Goal: Communication & Community: Answer question/provide support

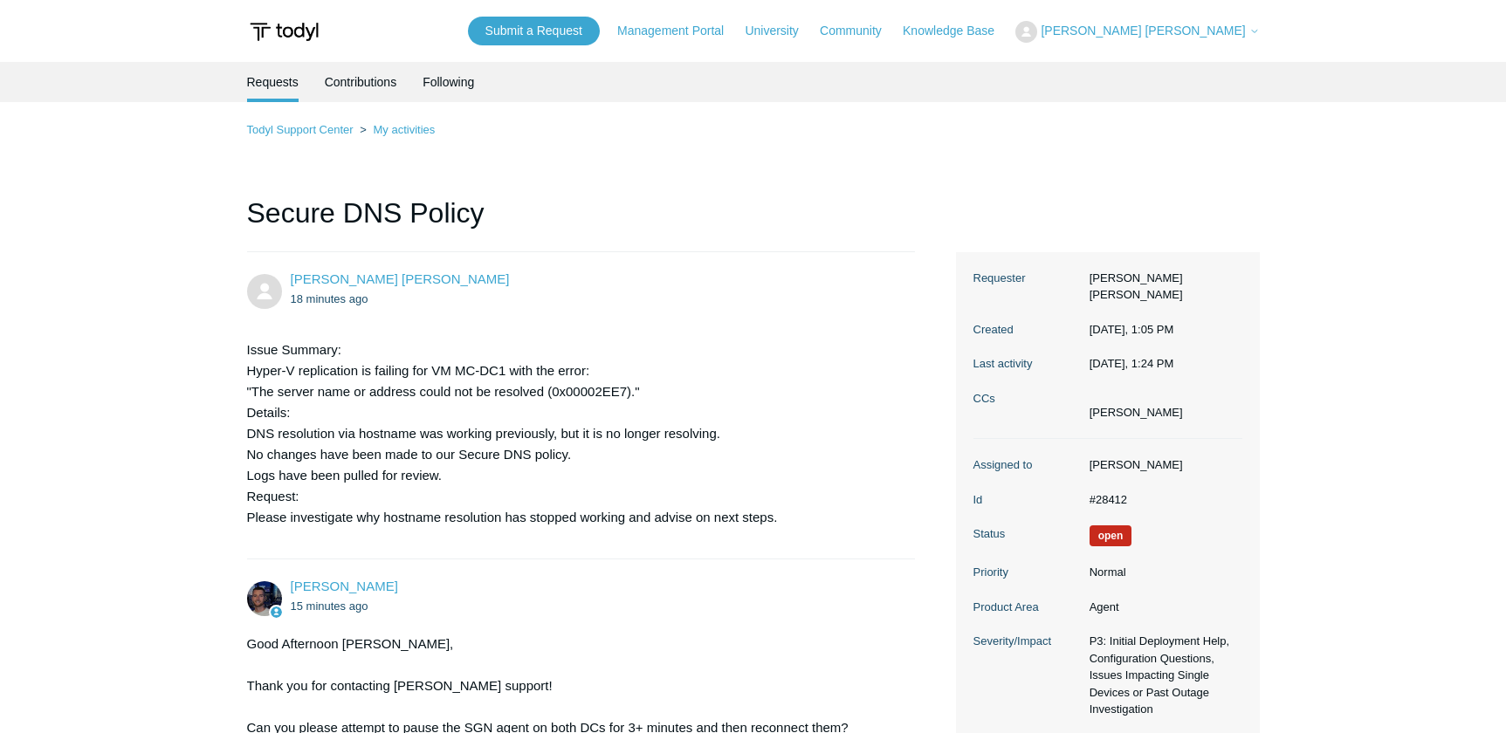
scroll to position [635, 0]
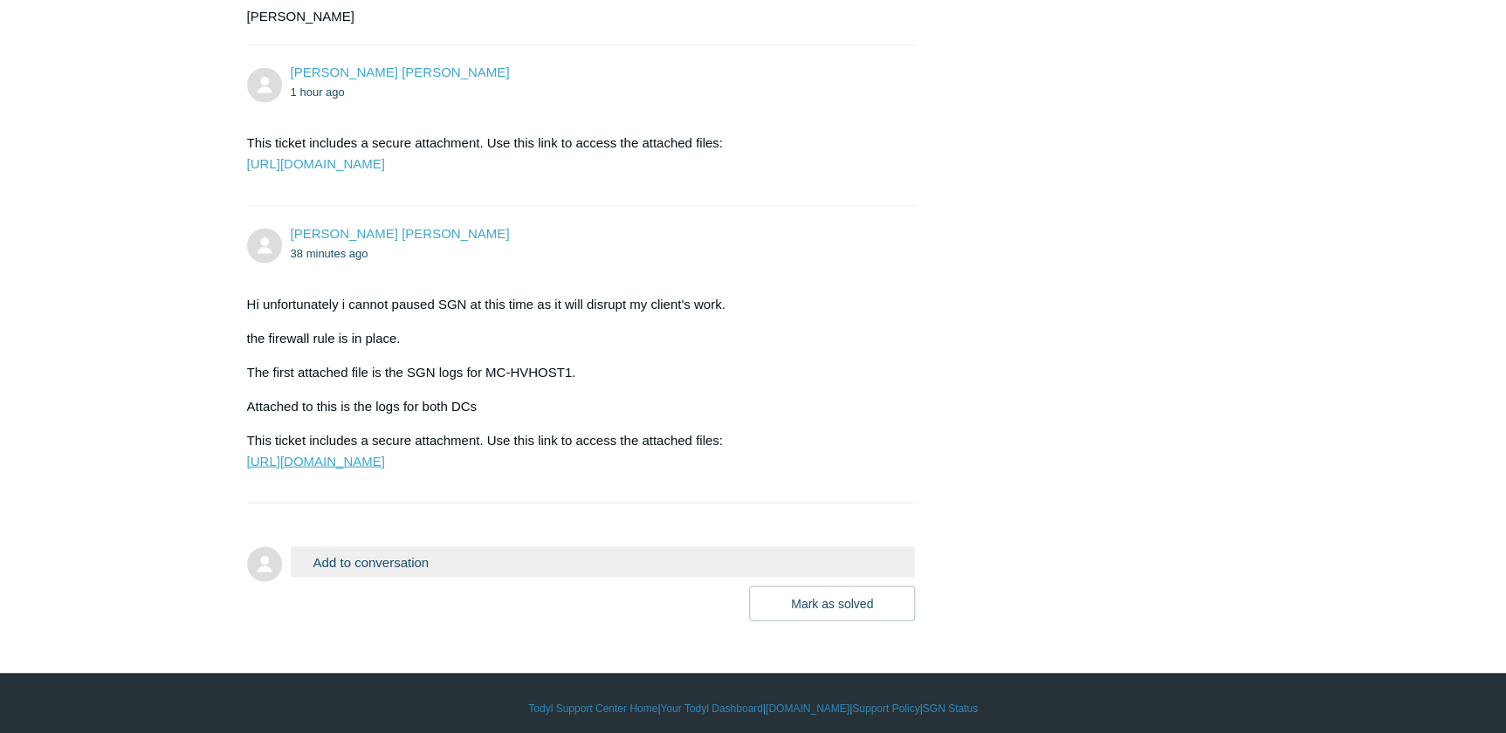
scroll to position [1569, 0]
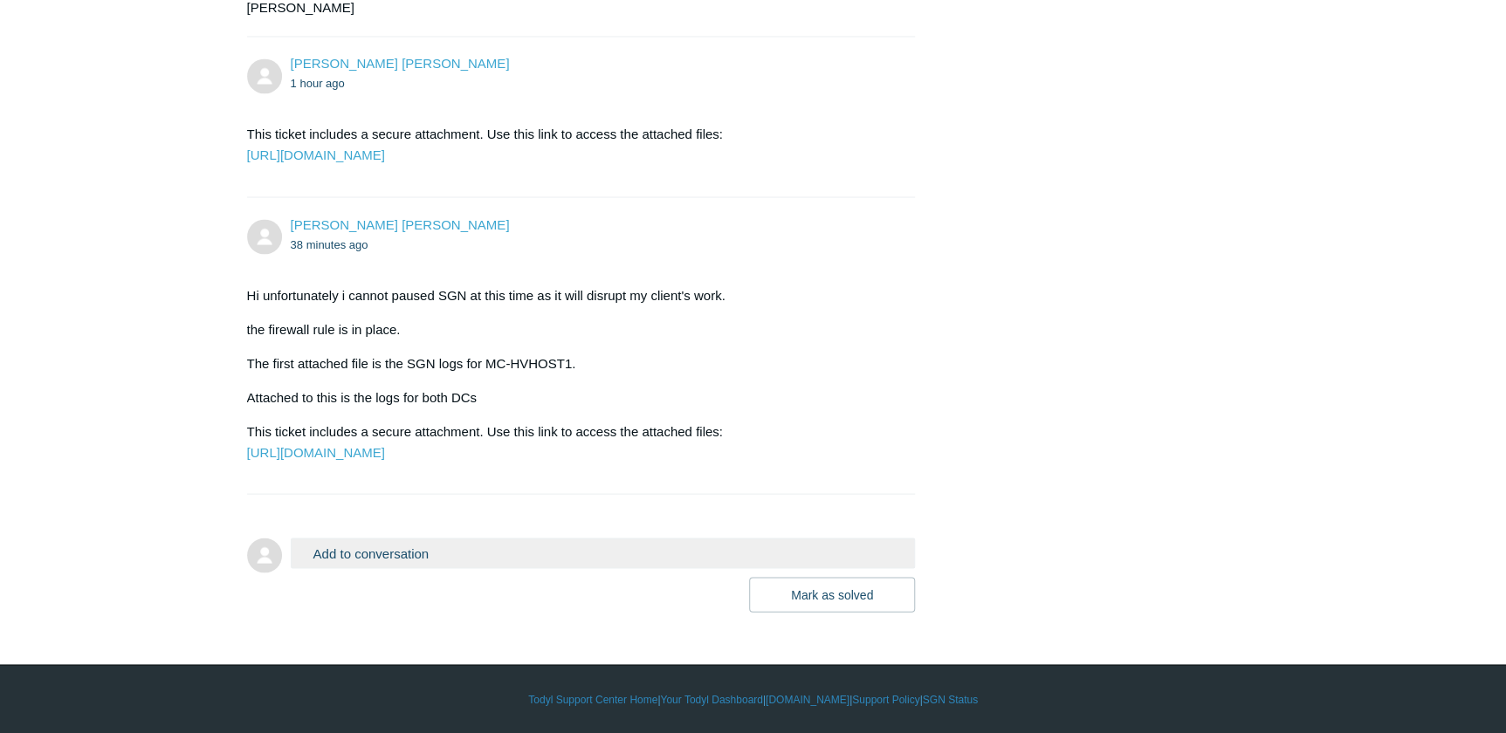
click at [497, 553] on button "Add to conversation" at bounding box center [603, 553] width 625 height 31
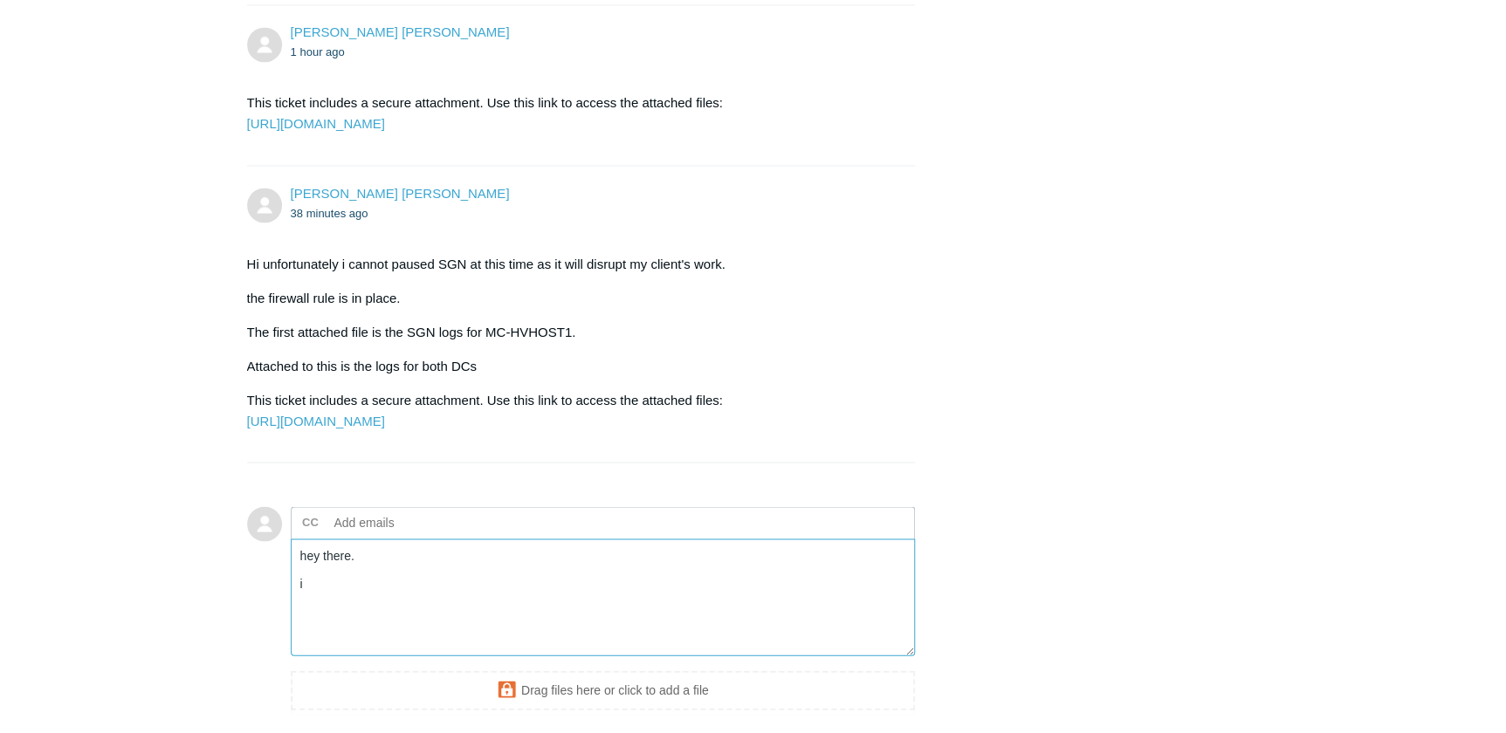
scroll to position [1760, 0]
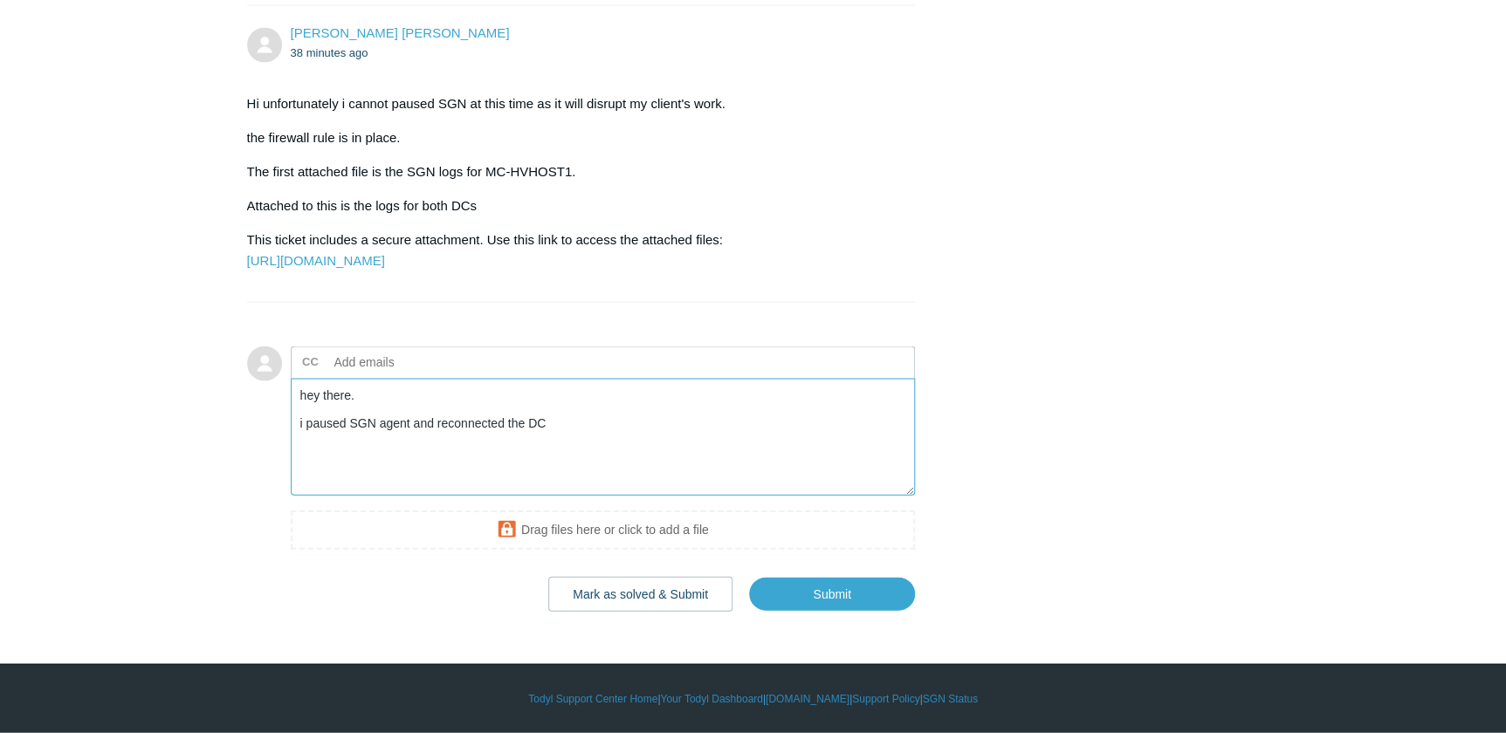
click at [416, 422] on textarea "hey there. i paused SGN agent and reconnected the DC" at bounding box center [603, 438] width 625 height 118
click at [696, 430] on textarea "hey there. i paused SGN agent for 5+ mins and reconnected the DC" at bounding box center [603, 438] width 625 height 118
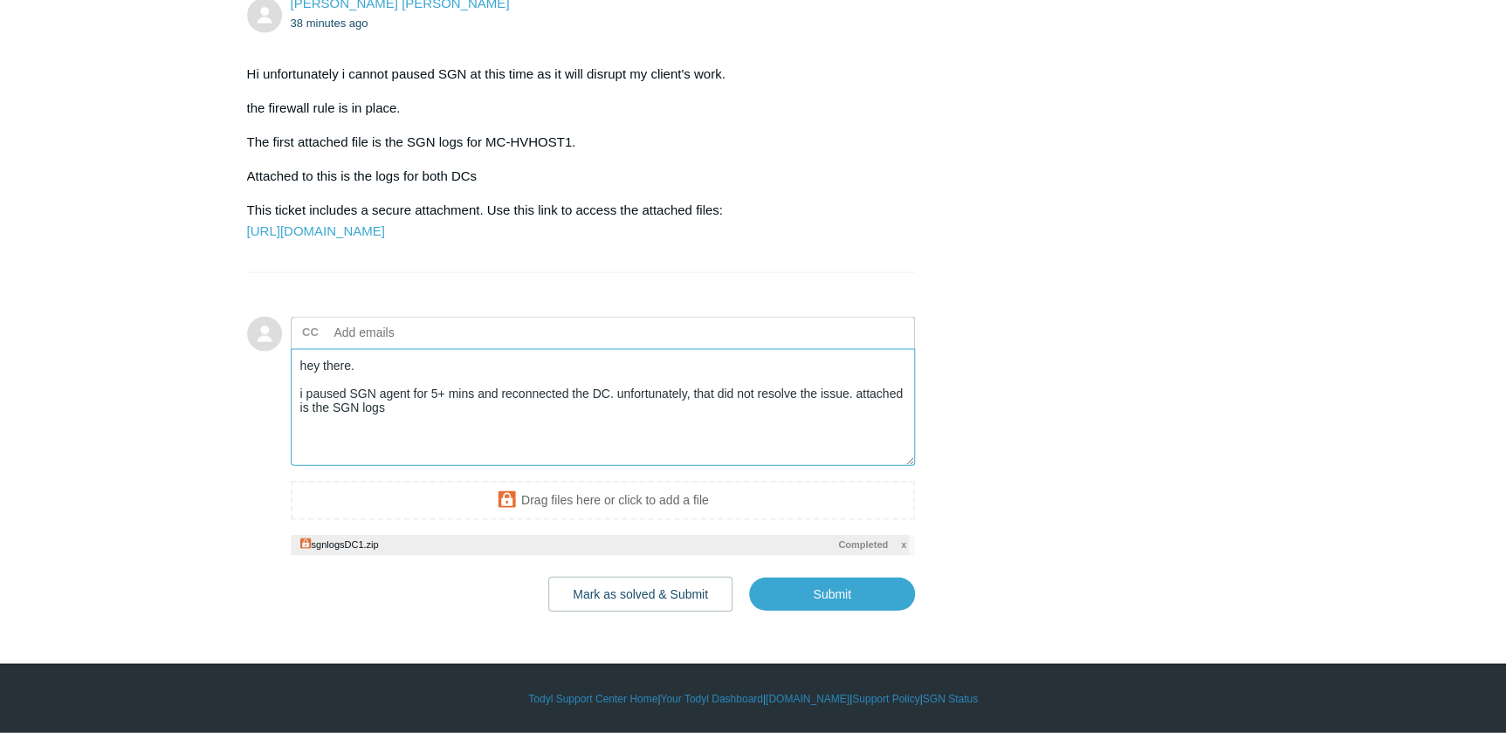
click at [452, 444] on textarea "hey there. i paused SGN agent for 5+ mins and reconnected the DC. unfortunately…" at bounding box center [603, 408] width 625 height 118
click at [818, 612] on input "Submit" at bounding box center [832, 594] width 166 height 35
type textarea "hey there. i paused SGN agent for 5+ mins and reconnected the DC. unfortunately…"
